Goal: Task Accomplishment & Management: Use online tool/utility

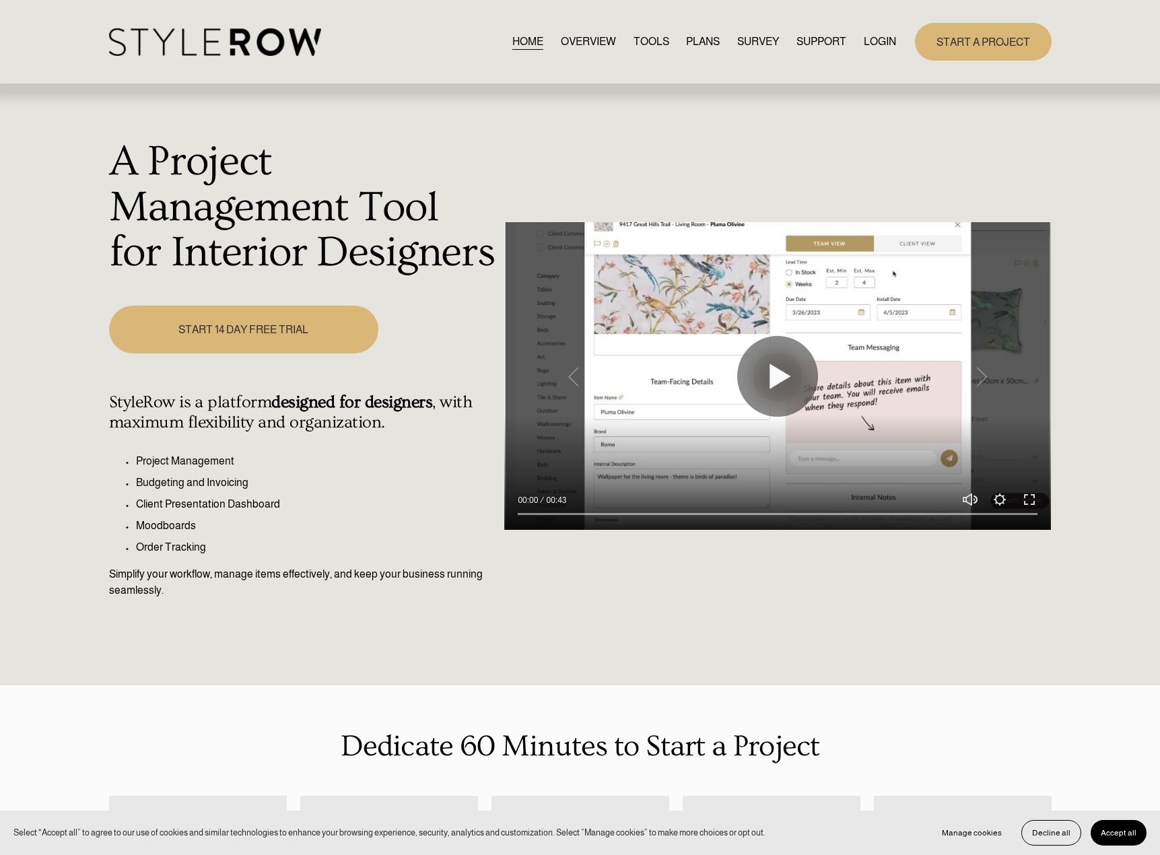
click at [869, 46] on link "LOGIN" at bounding box center [880, 42] width 32 height 18
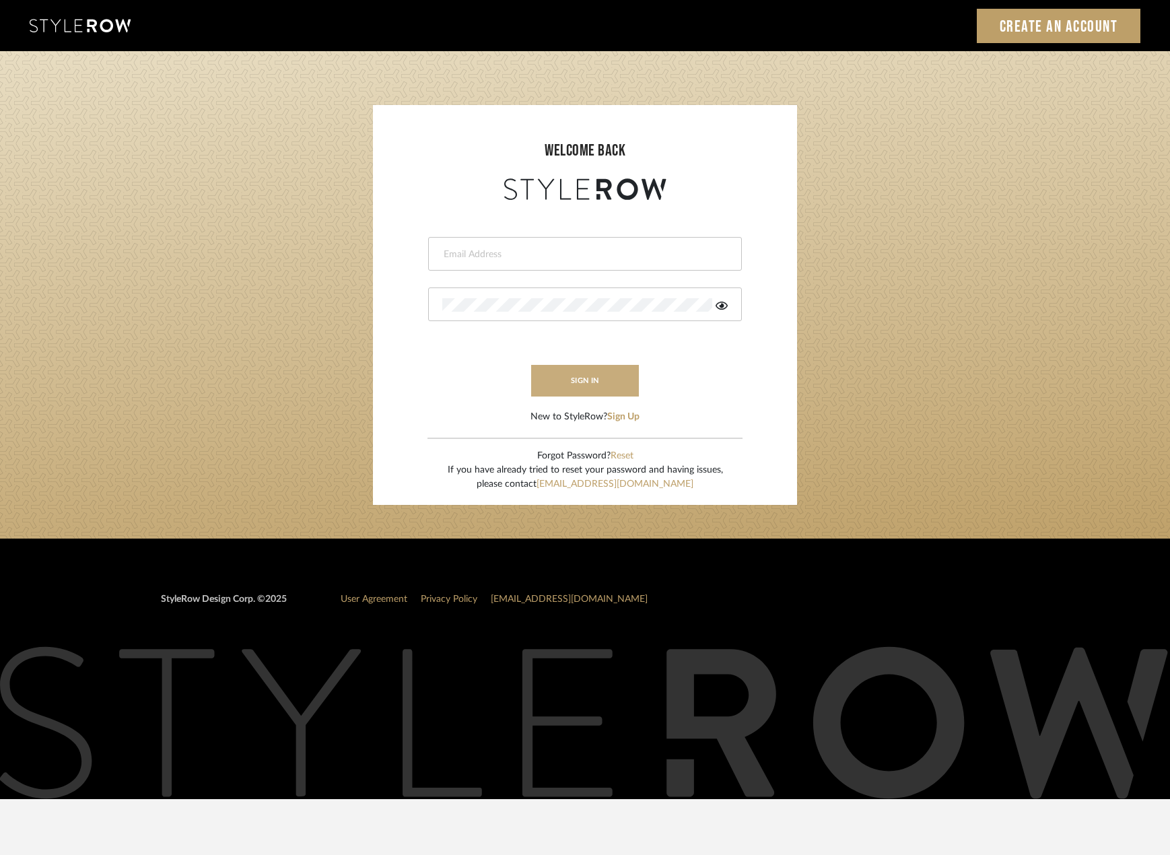
type input "madeleine@studiodb.com"
click at [592, 376] on button "sign in" at bounding box center [585, 381] width 108 height 32
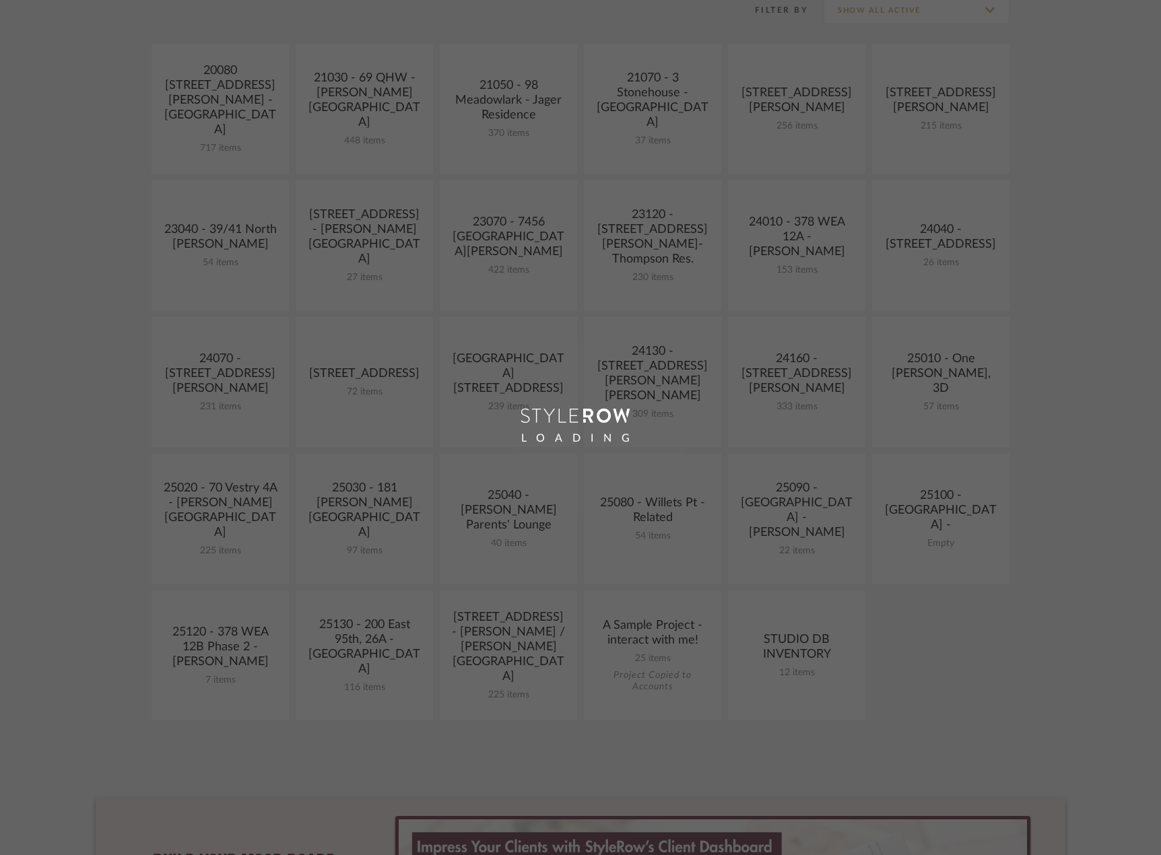
scroll to position [471, 0]
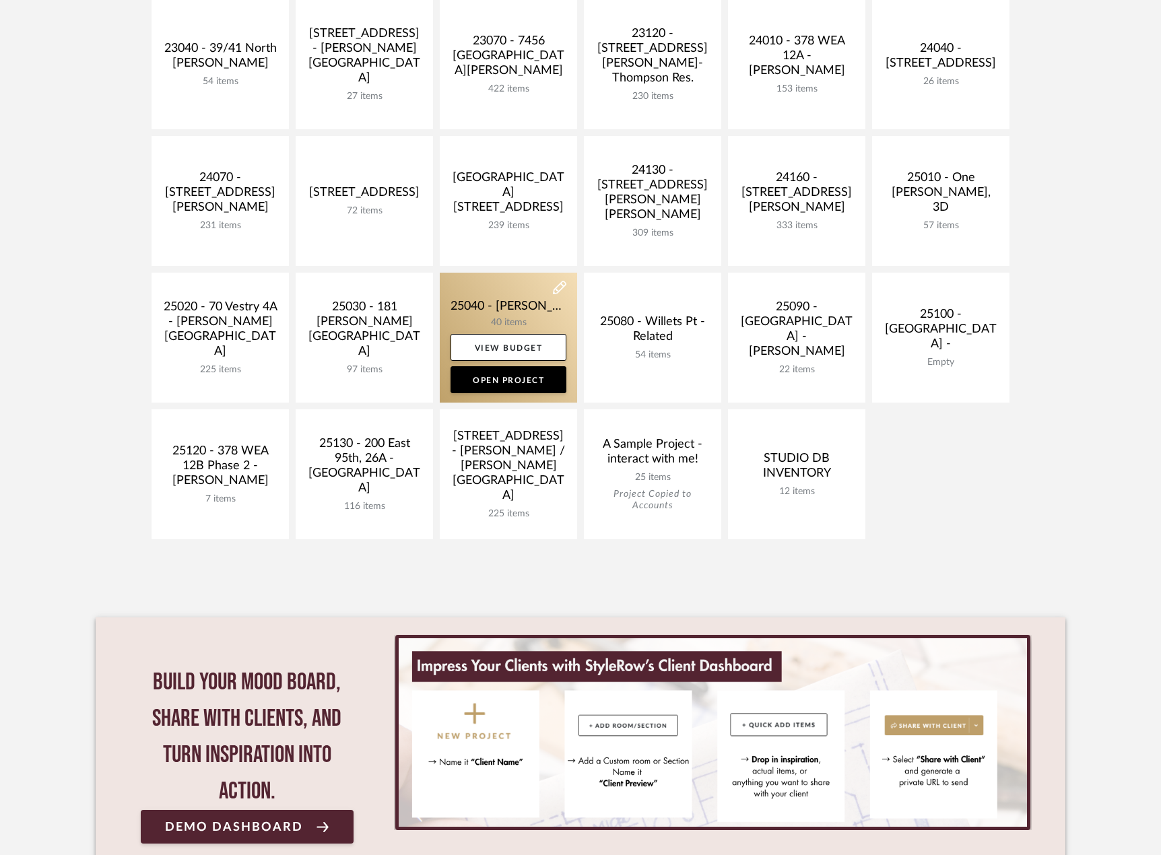
click at [518, 313] on link at bounding box center [508, 338] width 137 height 130
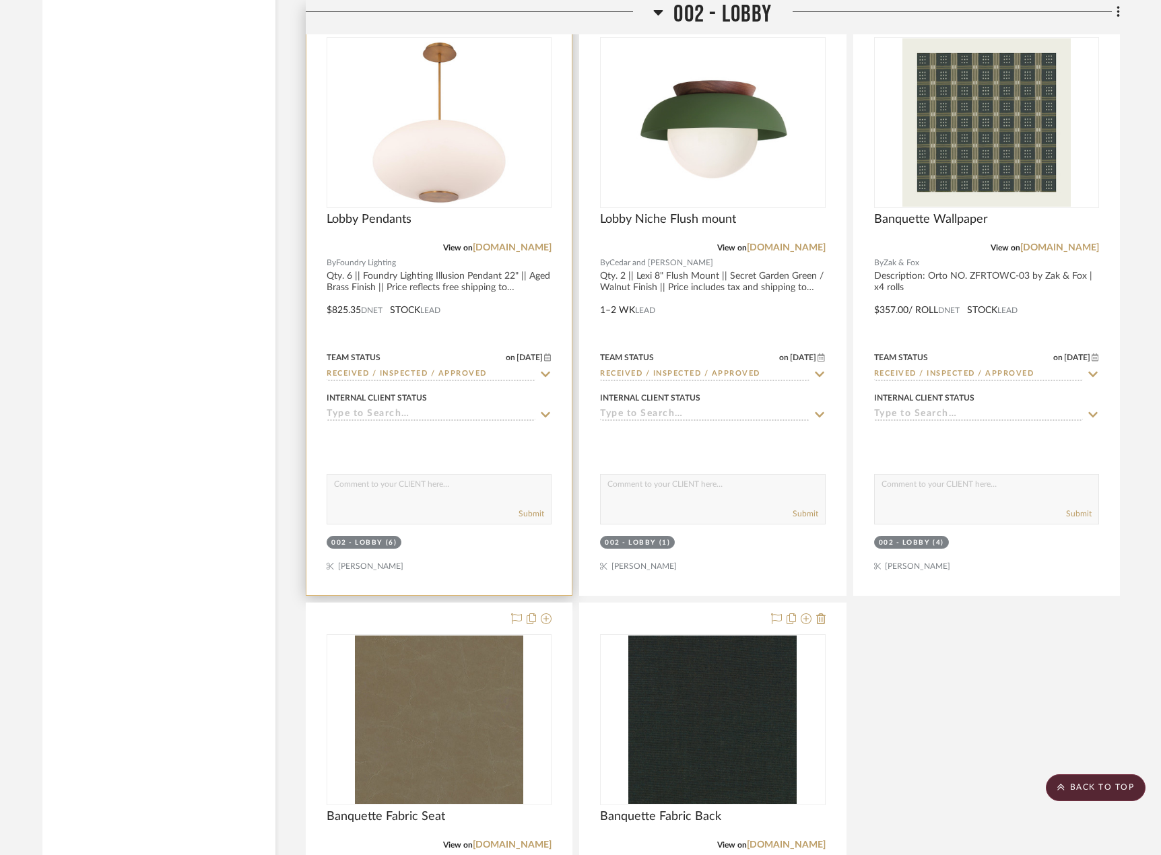
scroll to position [4107, 0]
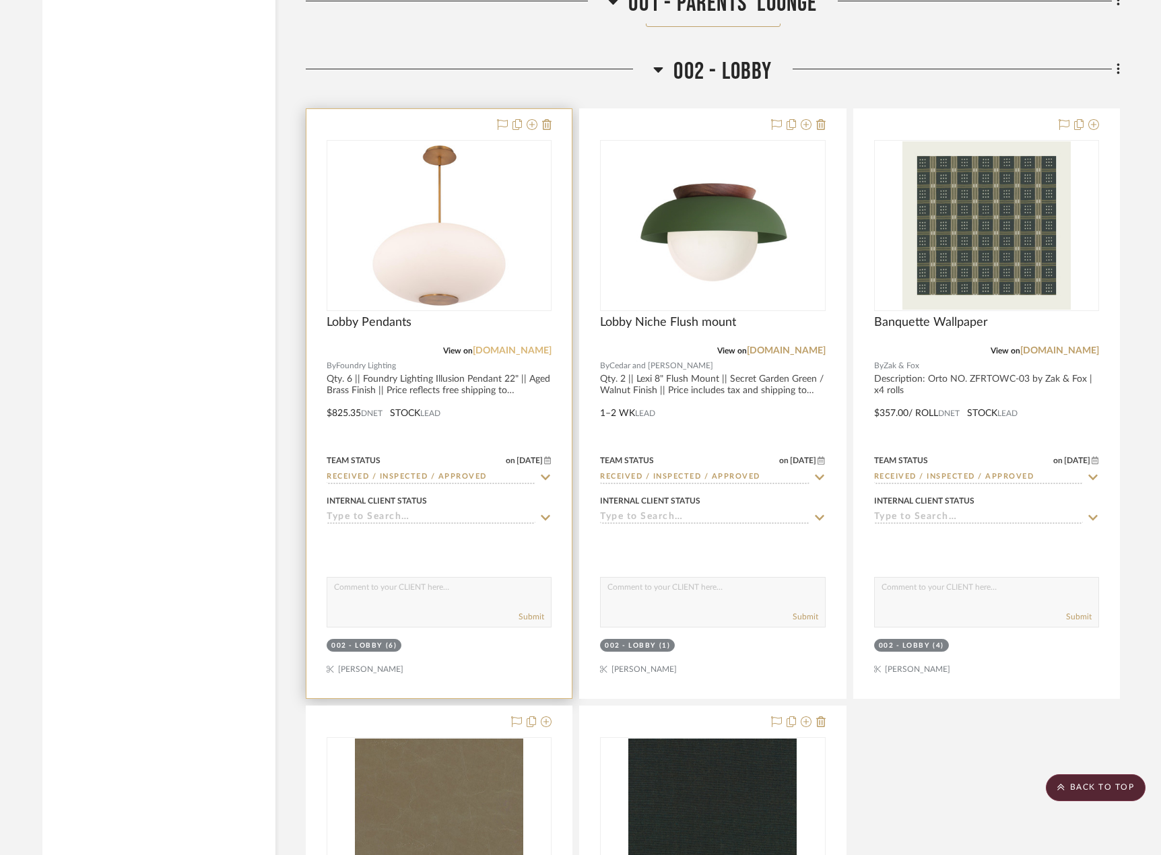
click at [507, 352] on link "foundrylighting.com" at bounding box center [512, 350] width 79 height 9
click at [442, 379] on div at bounding box center [438, 403] width 265 height 589
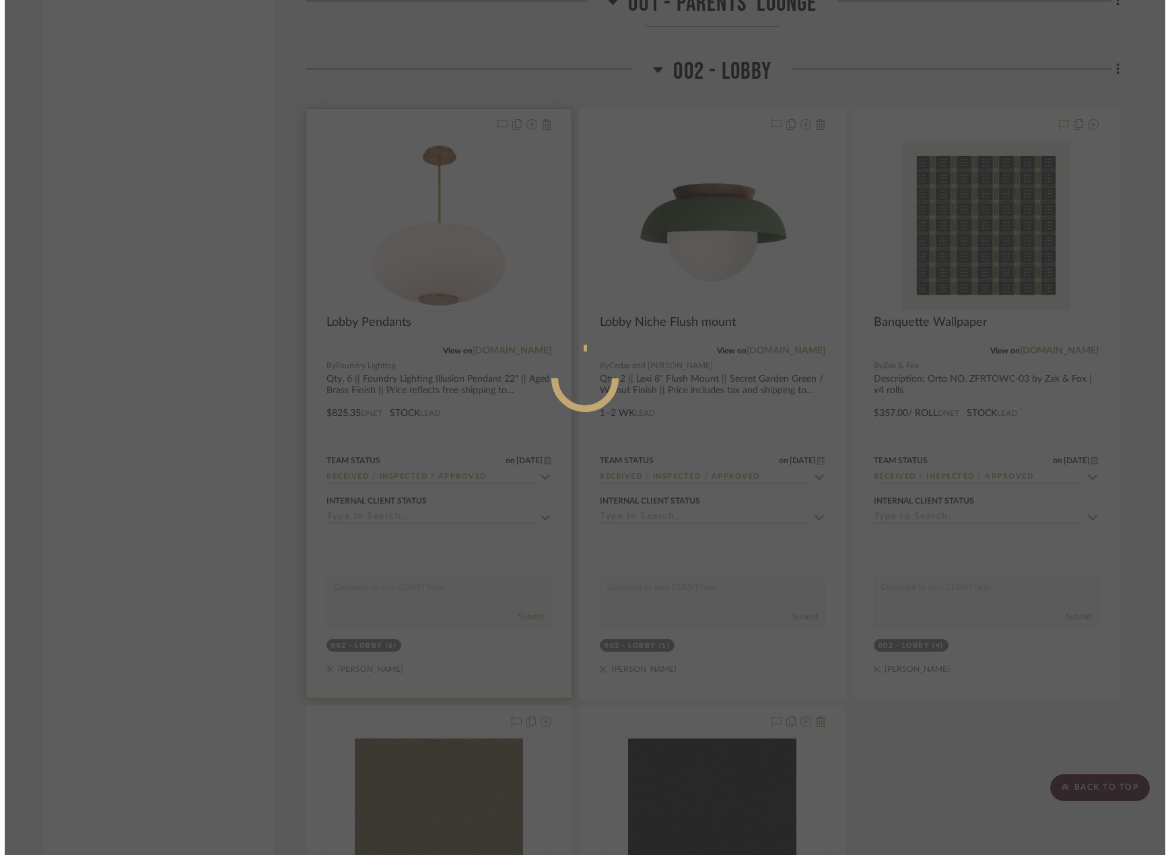
scroll to position [0, 0]
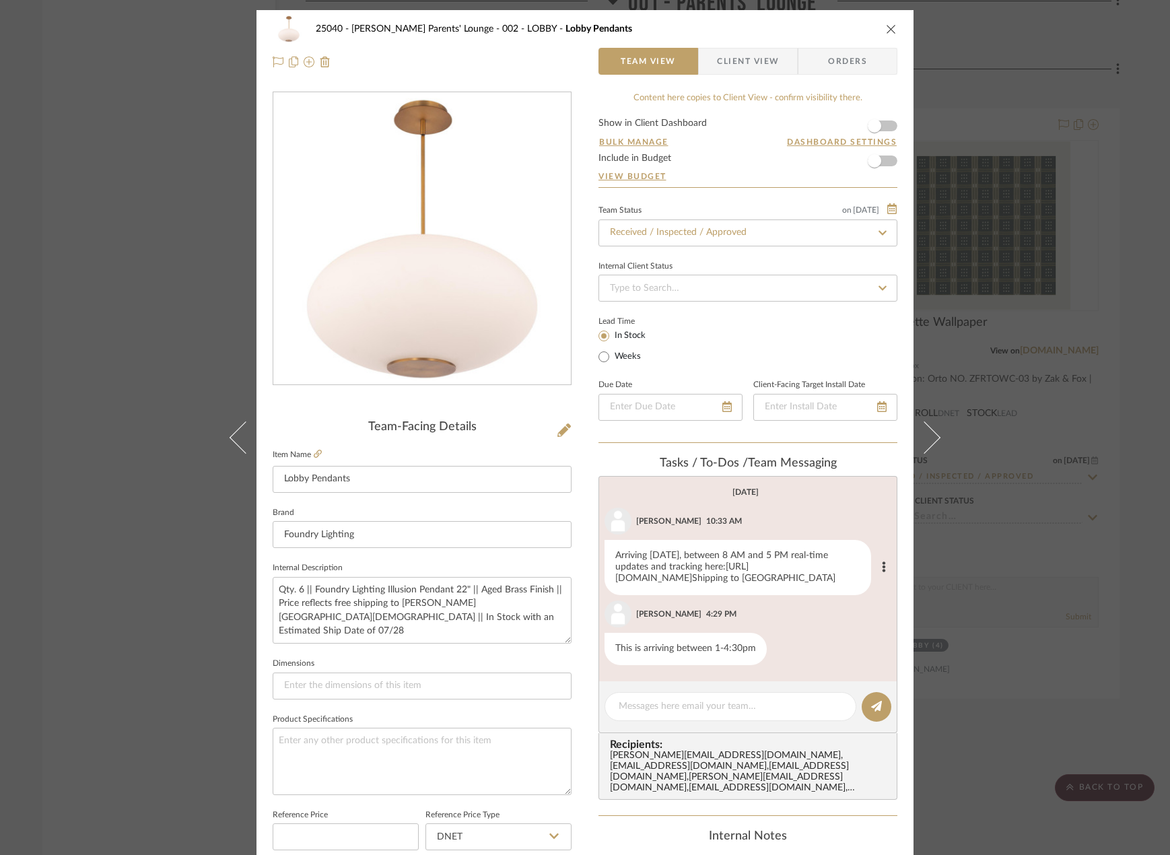
click at [749, 578] on link "https://www.track.wearewarp.link/P-68329-2531" at bounding box center [681, 572] width 133 height 21
